Goal: Information Seeking & Learning: Understand process/instructions

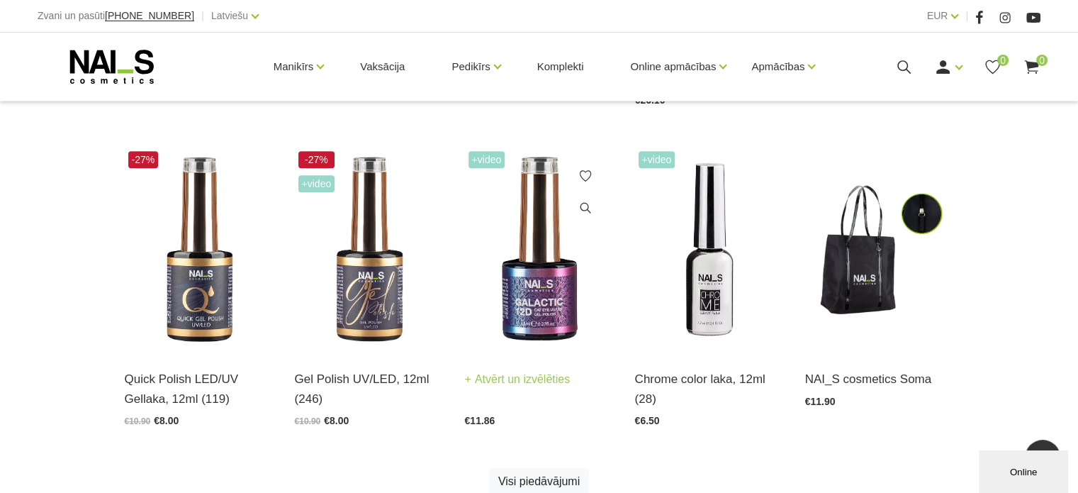
scroll to position [709, 0]
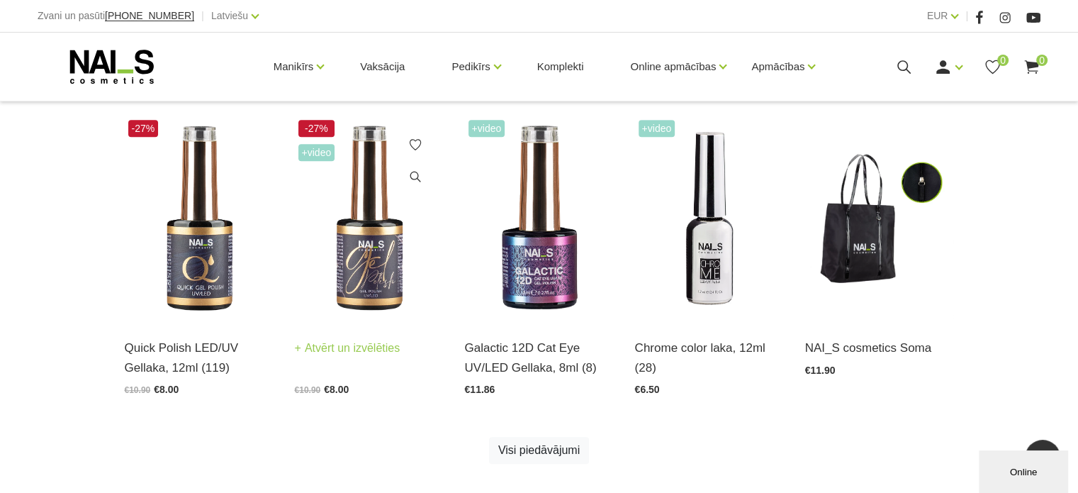
click at [368, 266] on img at bounding box center [369, 218] width 149 height 205
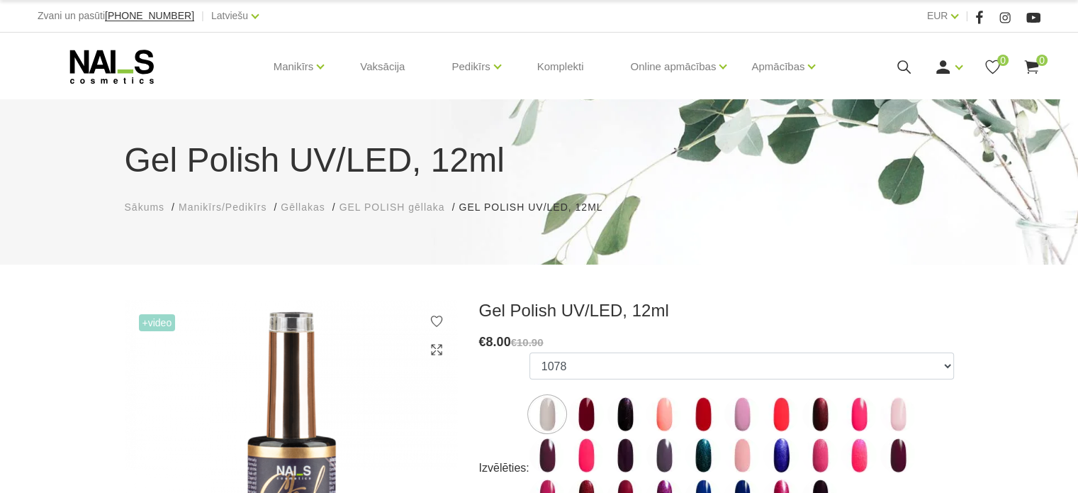
click at [152, 209] on span "Sākums" at bounding box center [145, 206] width 40 height 11
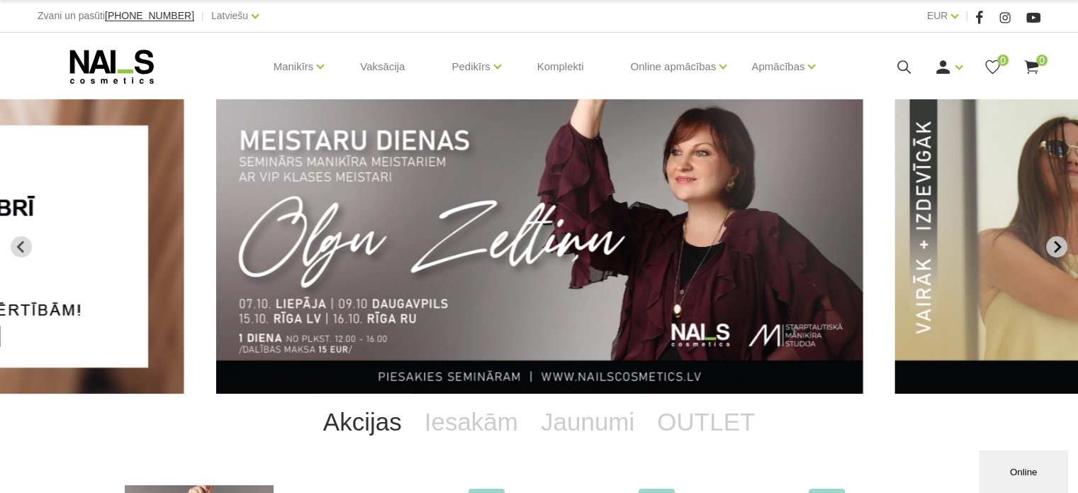
click at [1057, 240] on icon "Next slide" at bounding box center [1056, 246] width 13 height 13
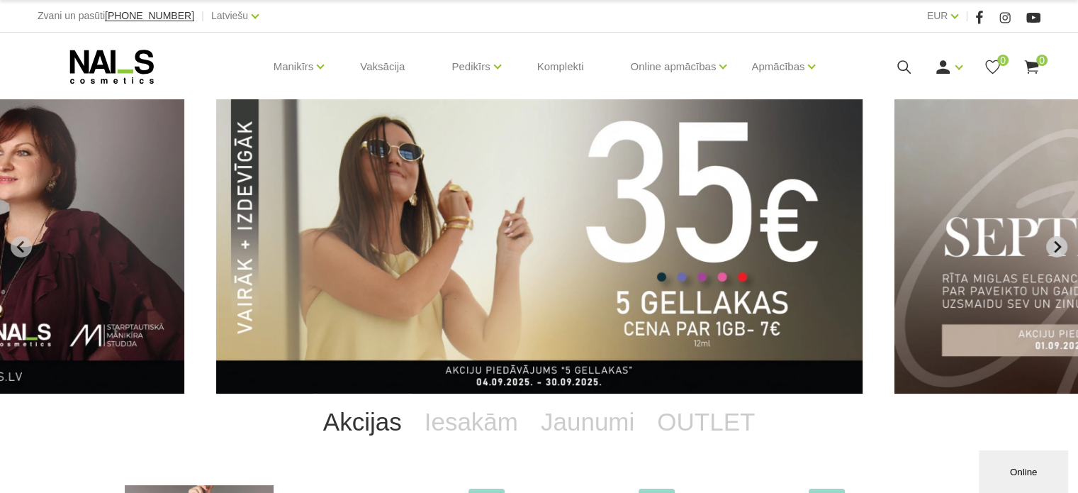
click at [1055, 244] on icon "Next slide" at bounding box center [1056, 246] width 13 height 13
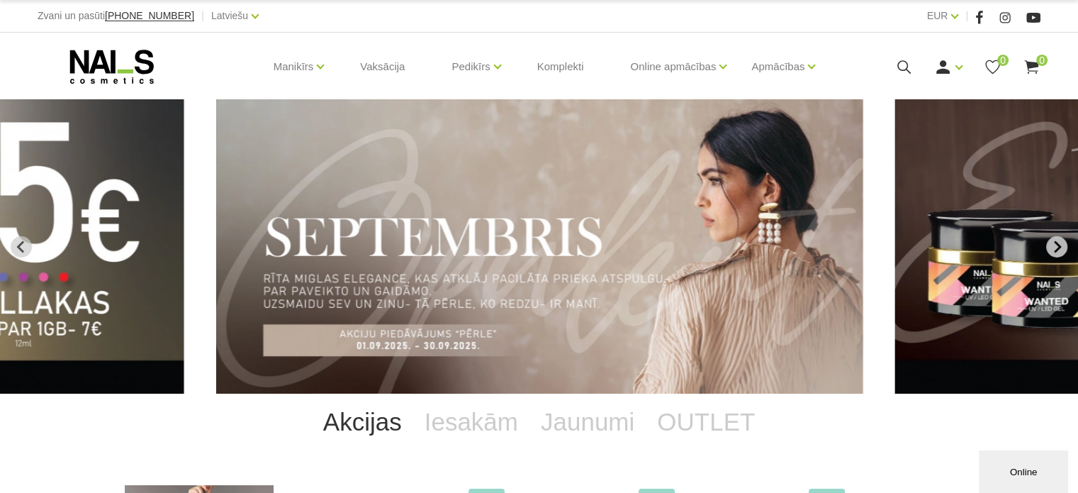
click at [1054, 246] on icon "Next slide" at bounding box center [1056, 246] width 13 height 13
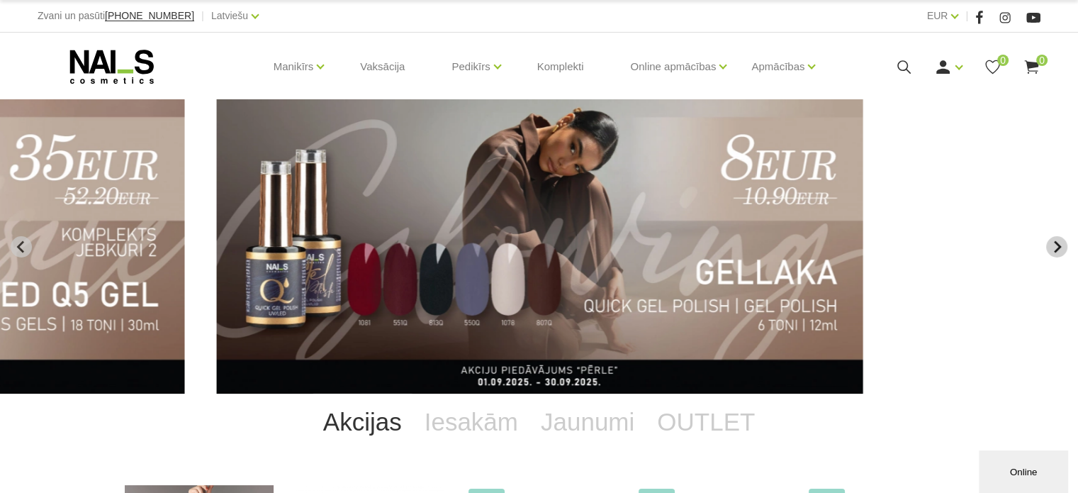
click at [1052, 246] on icon "Next slide" at bounding box center [1056, 246] width 13 height 13
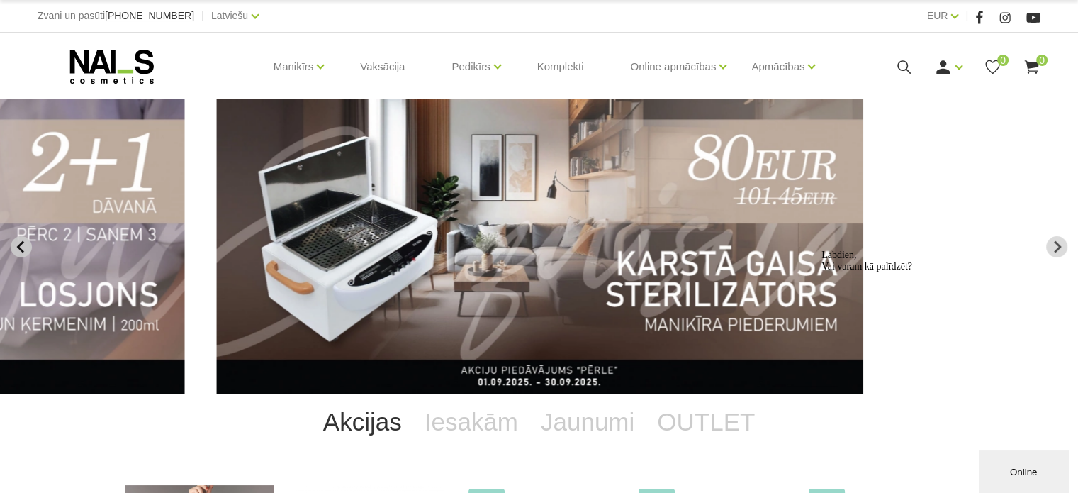
click at [18, 245] on icon "Previous slide" at bounding box center [19, 246] width 7 height 12
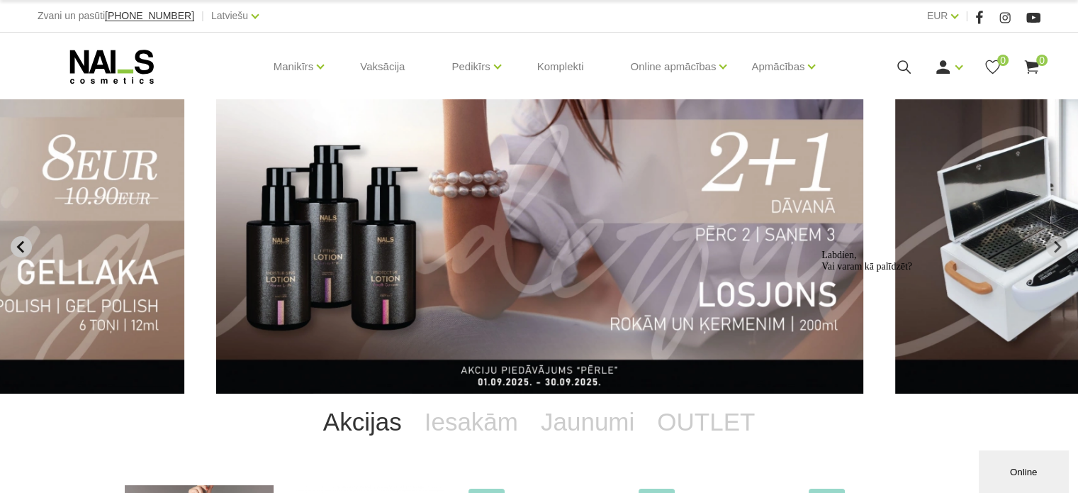
click at [17, 244] on icon "Previous slide" at bounding box center [21, 246] width 13 height 13
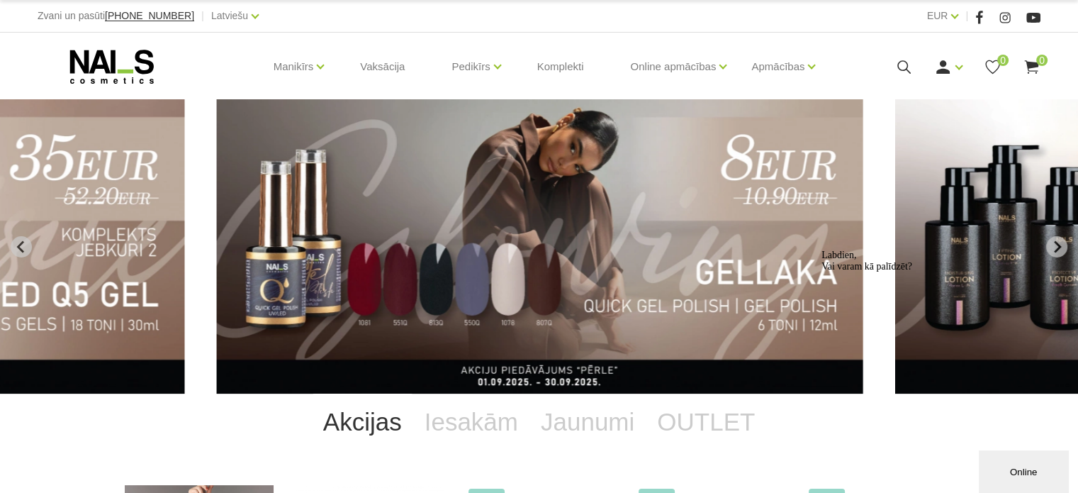
drag, startPoint x: 303, startPoint y: 242, endPoint x: 290, endPoint y: 242, distance: 13.5
click at [303, 242] on img "6 of 14" at bounding box center [539, 246] width 647 height 294
click at [288, 242] on img "6 of 14" at bounding box center [539, 246] width 647 height 294
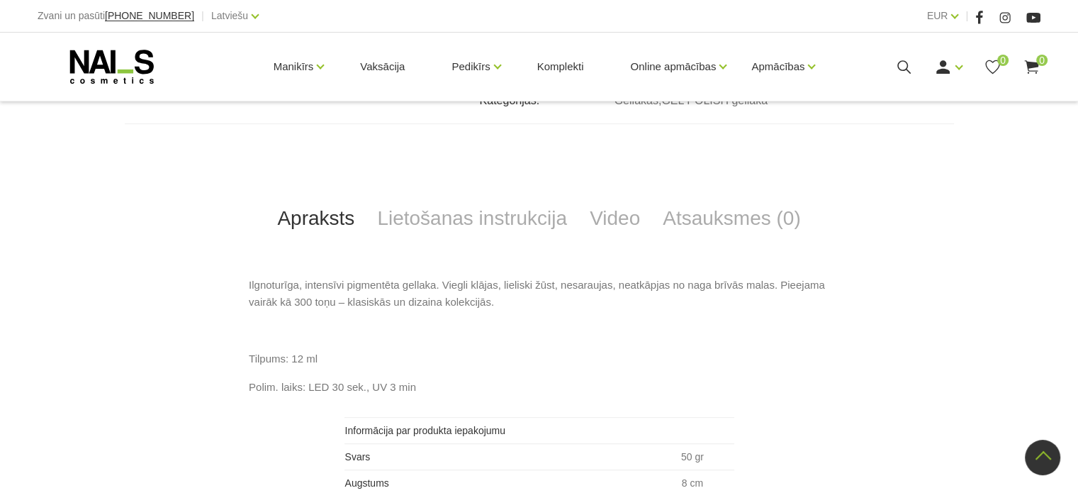
scroll to position [638, 0]
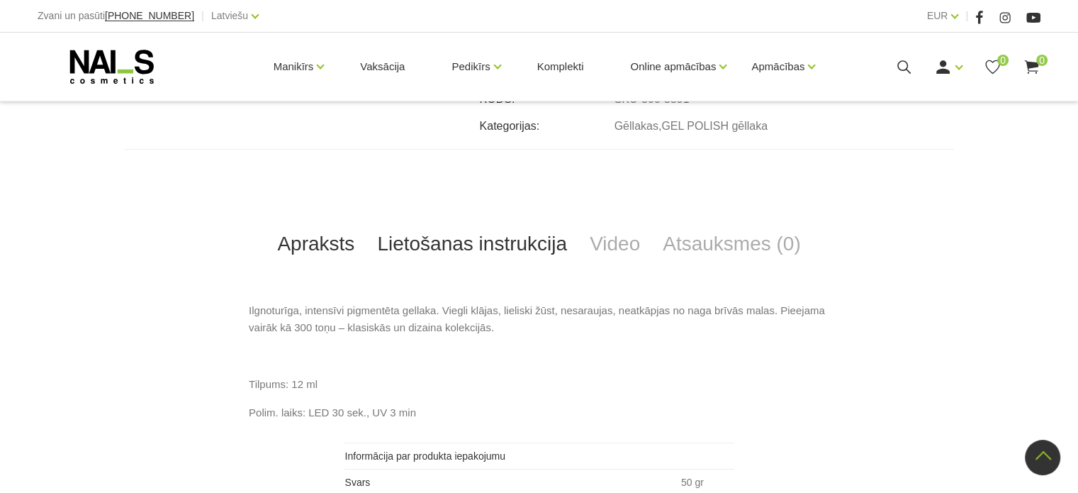
click at [470, 250] on link "Lietošanas instrukcija" at bounding box center [472, 243] width 213 height 47
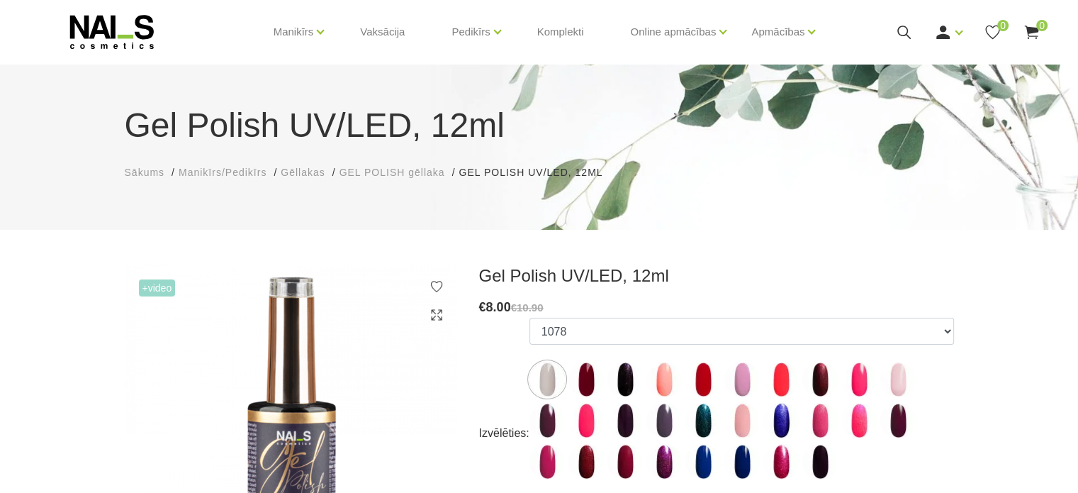
scroll to position [0, 0]
